Goal: Obtain resource: Obtain resource

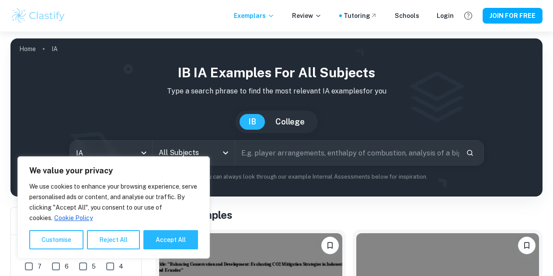
scroll to position [95, 0]
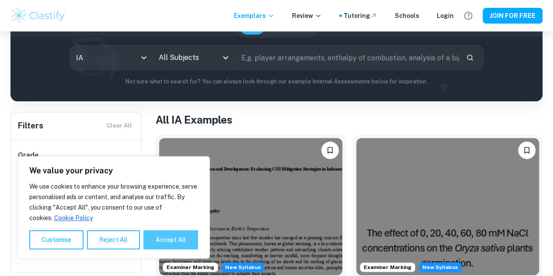
click at [158, 244] on button "Accept All" at bounding box center [170, 240] width 55 height 19
checkbox input "true"
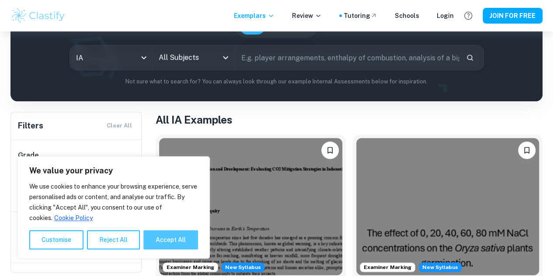
checkbox input "true"
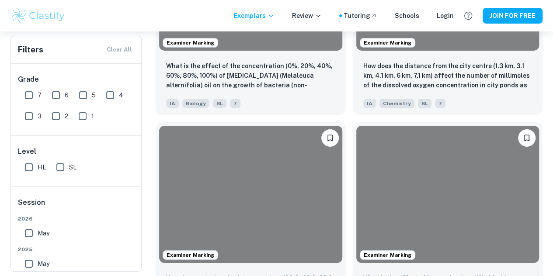
scroll to position [3082, 0]
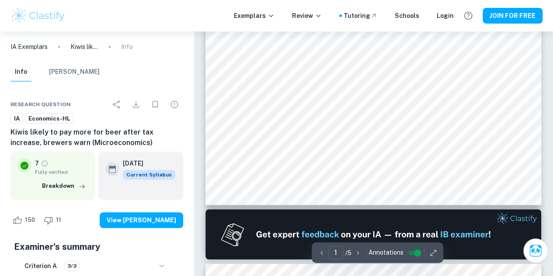
scroll to position [311, 0]
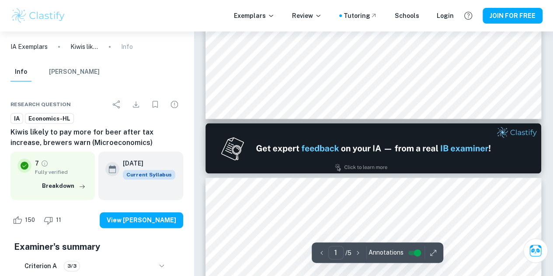
type input "2"
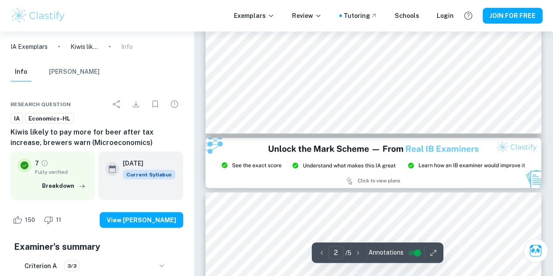
scroll to position [916, 0]
